Goal: Navigation & Orientation: Go to known website

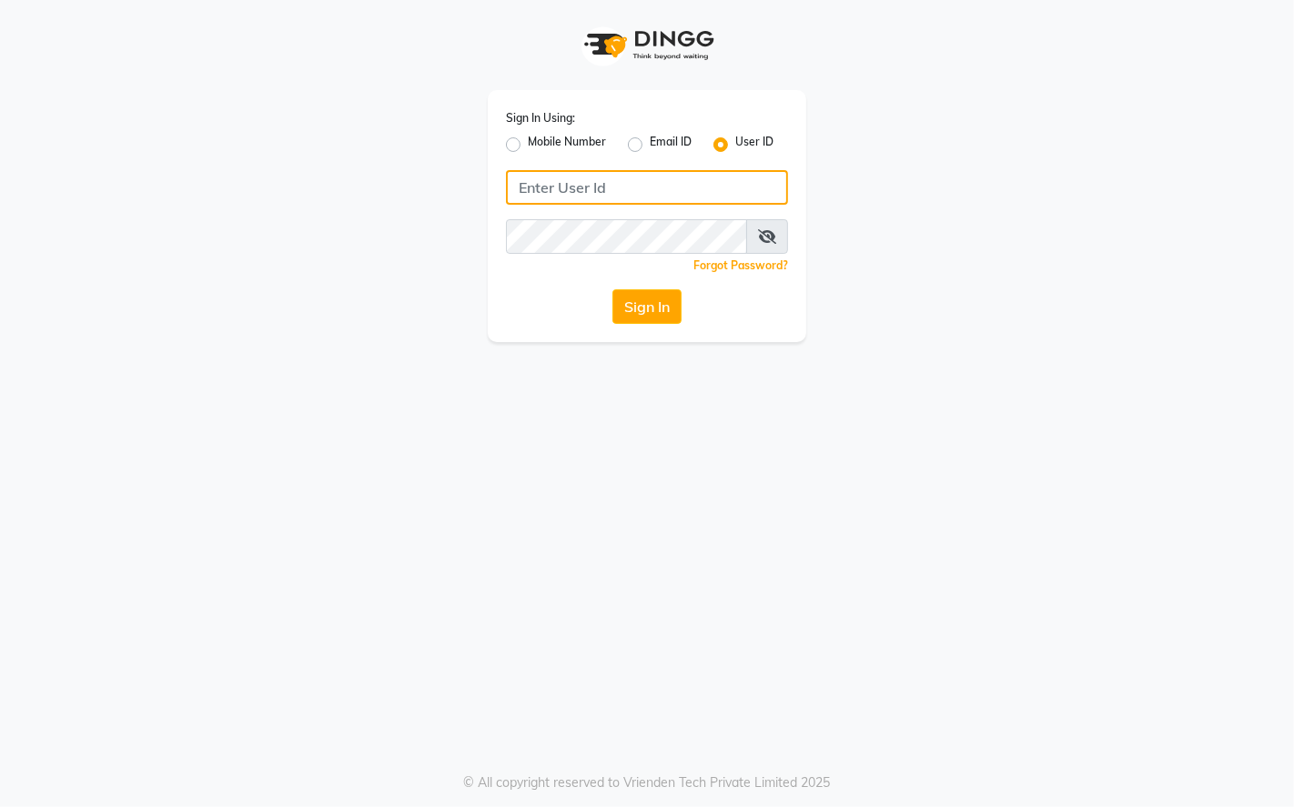
type input "9769624779"
click at [528, 144] on label "Mobile Number" at bounding box center [567, 145] width 78 height 22
click at [528, 144] on input "Mobile Number" at bounding box center [534, 140] width 12 height 12
radio input "true"
radio input "false"
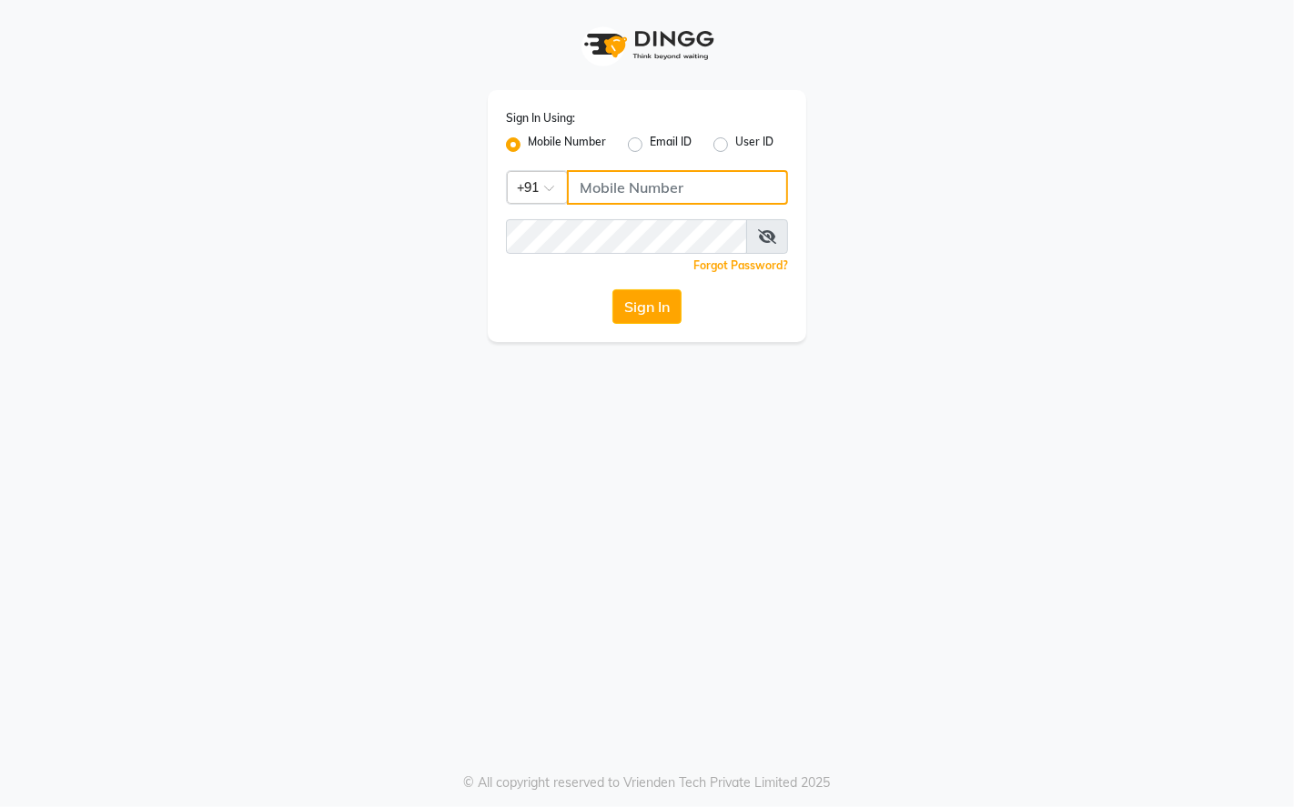
click at [639, 184] on input "Username" at bounding box center [677, 187] width 221 height 35
type input "9769624779"
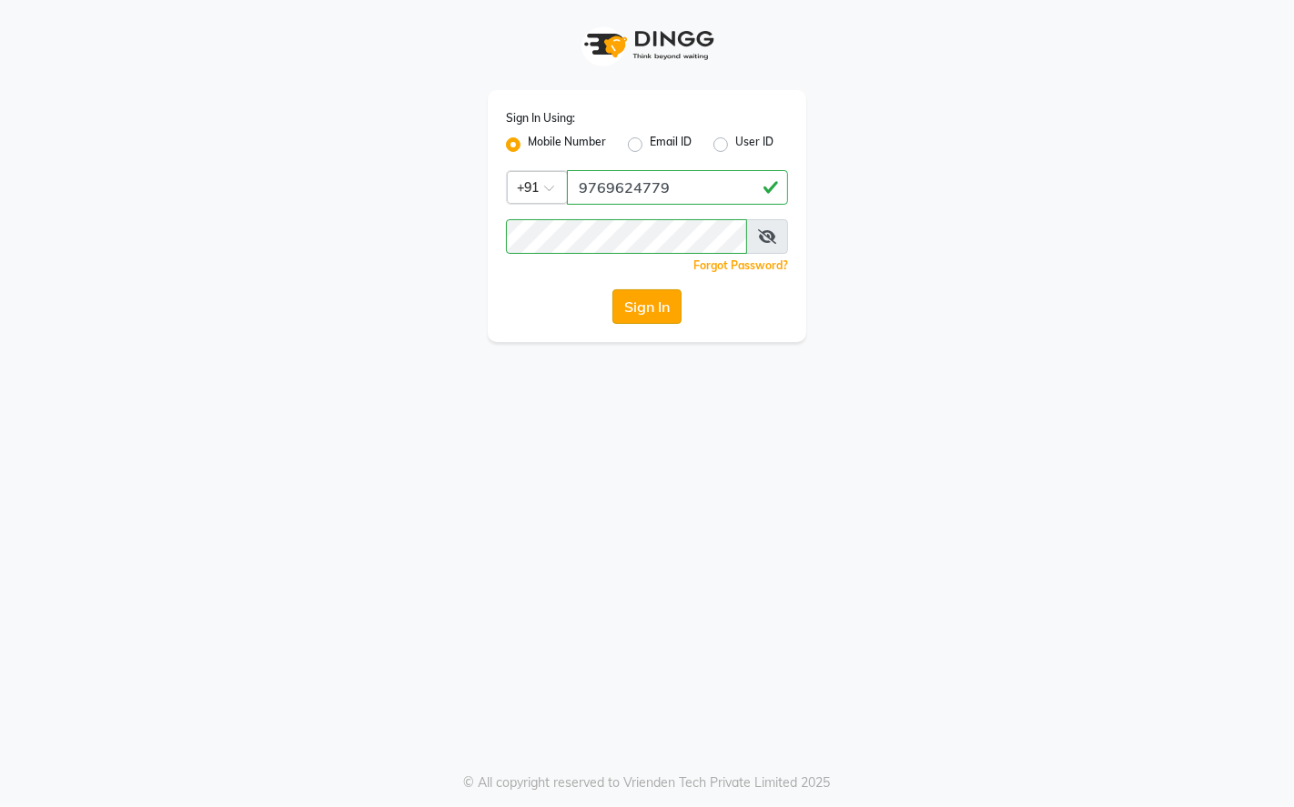
click at [660, 307] on button "Sign In" at bounding box center [646, 306] width 69 height 35
